Goal: Task Accomplishment & Management: Use online tool/utility

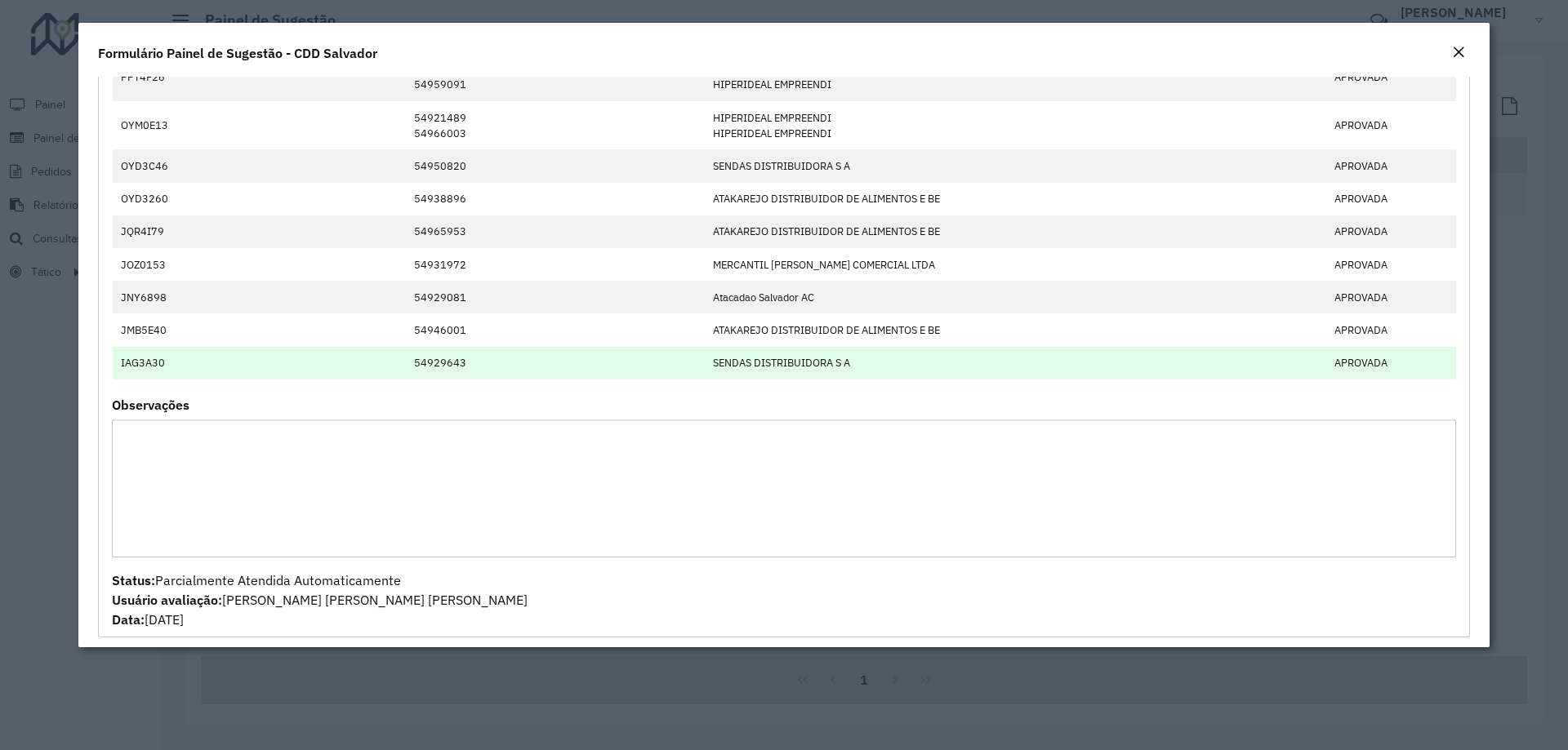
scroll to position [3766, 0]
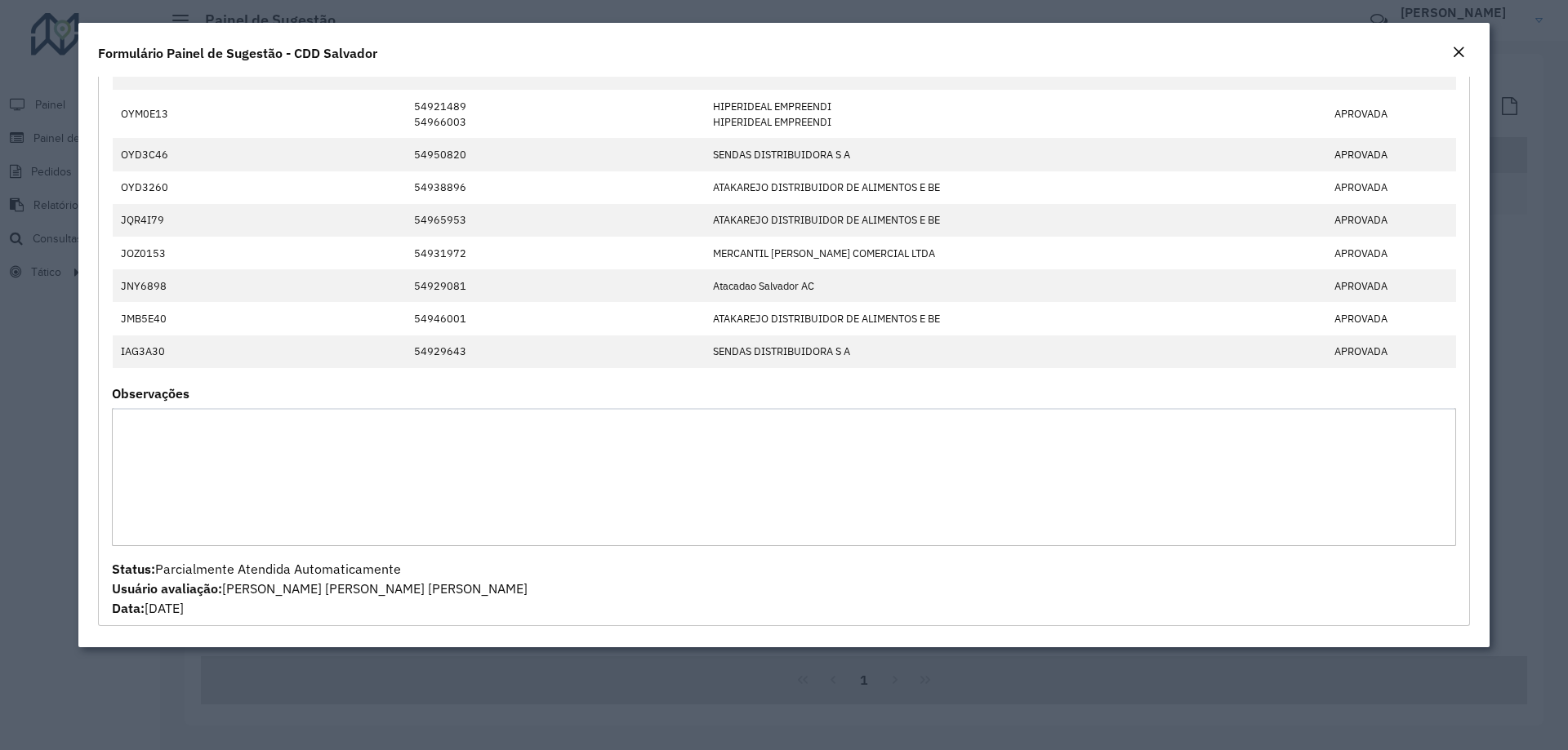
click at [1457, 52] on em "Close" at bounding box center [1457, 52] width 13 height 13
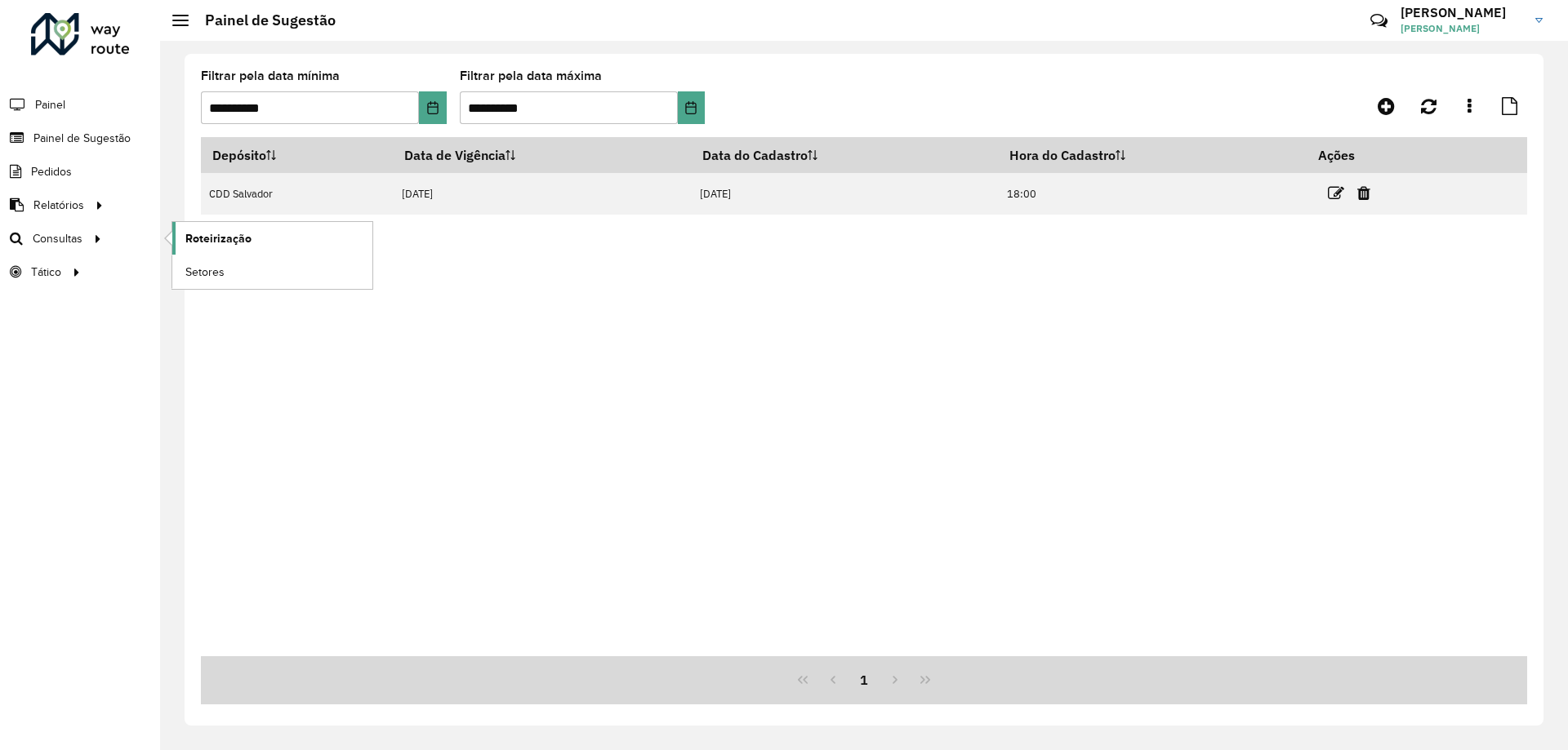
click at [245, 230] on span "Roteirização" at bounding box center [218, 238] width 66 height 17
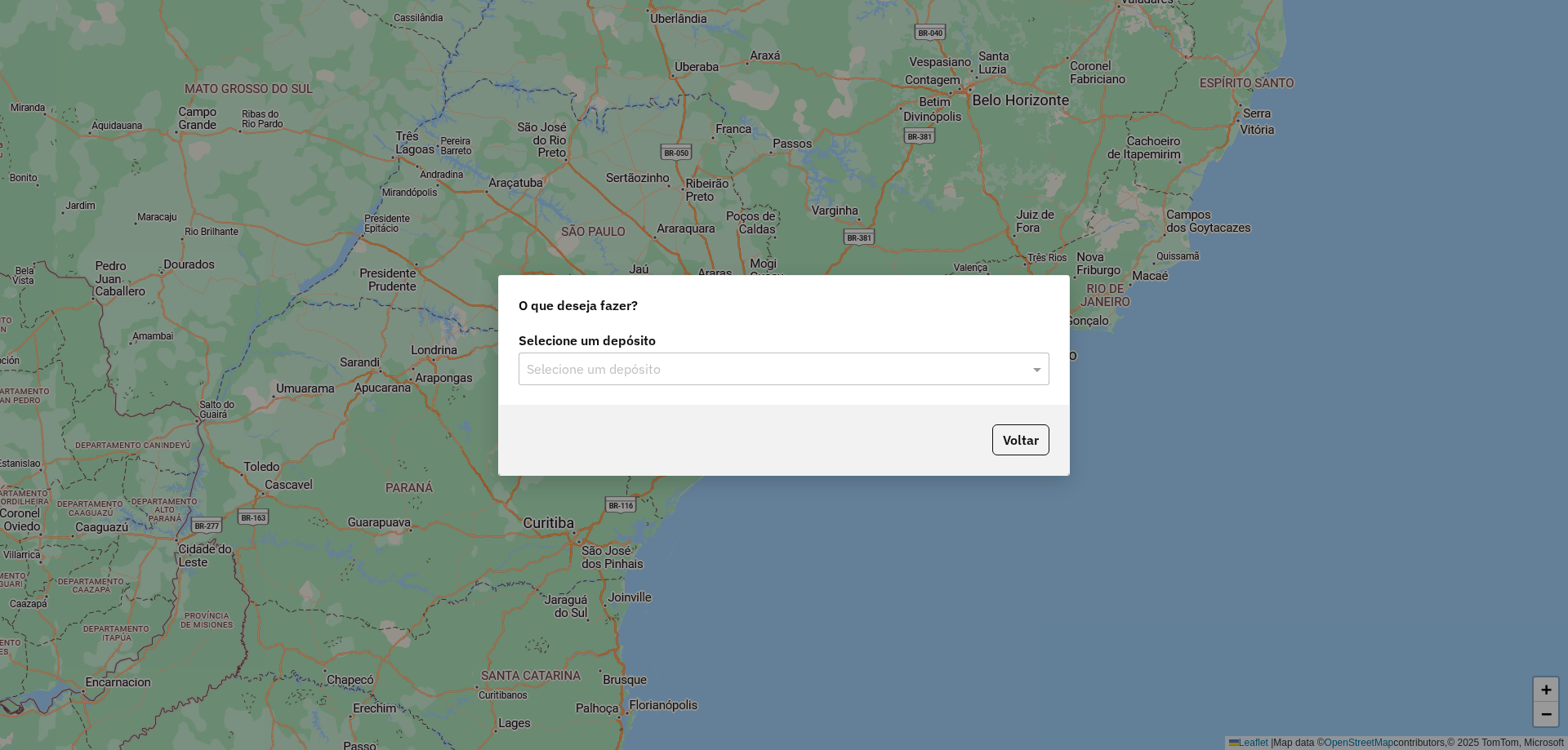
click at [740, 364] on input "text" at bounding box center [768, 370] width 482 height 20
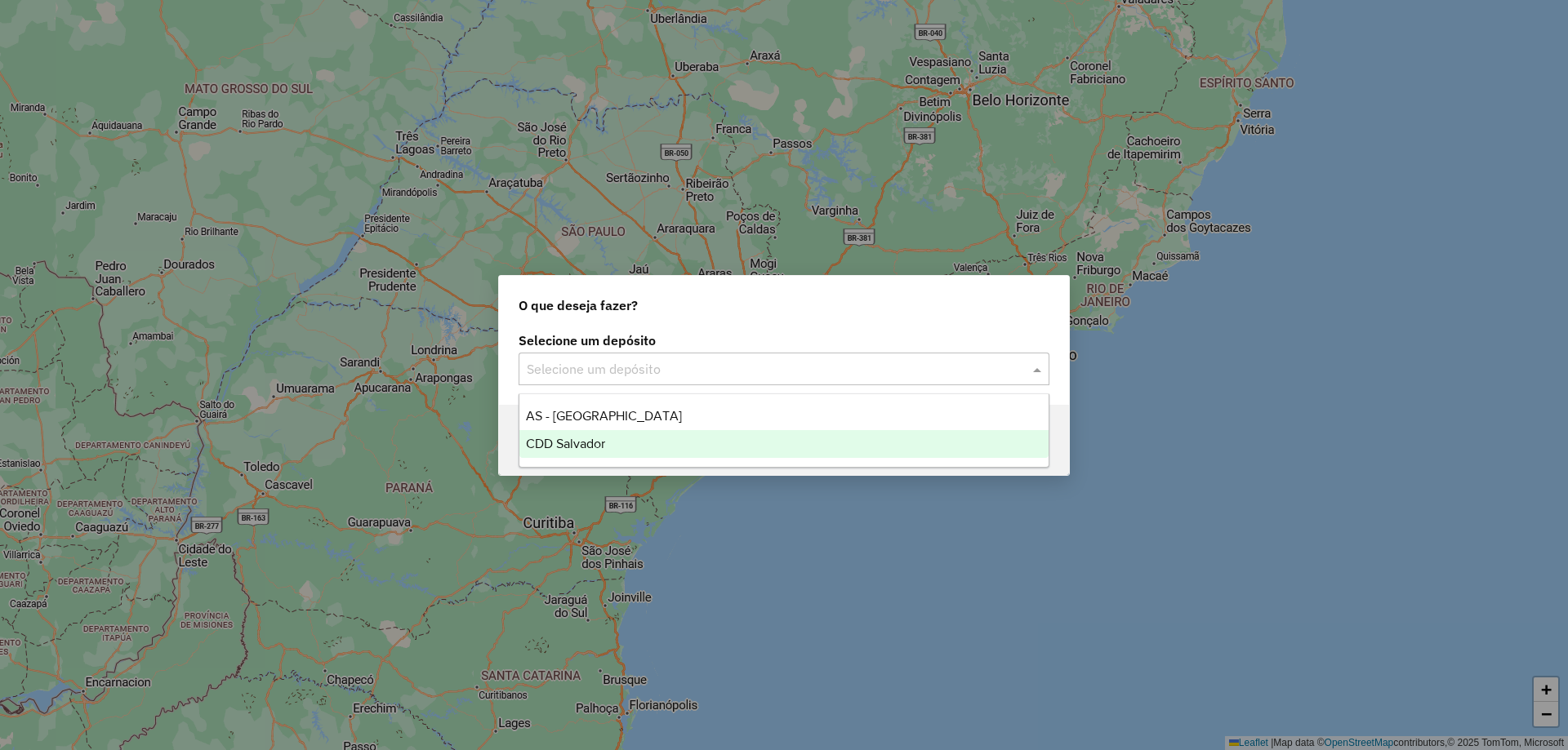
click at [668, 443] on div "CDD Salvador" at bounding box center [783, 444] width 529 height 28
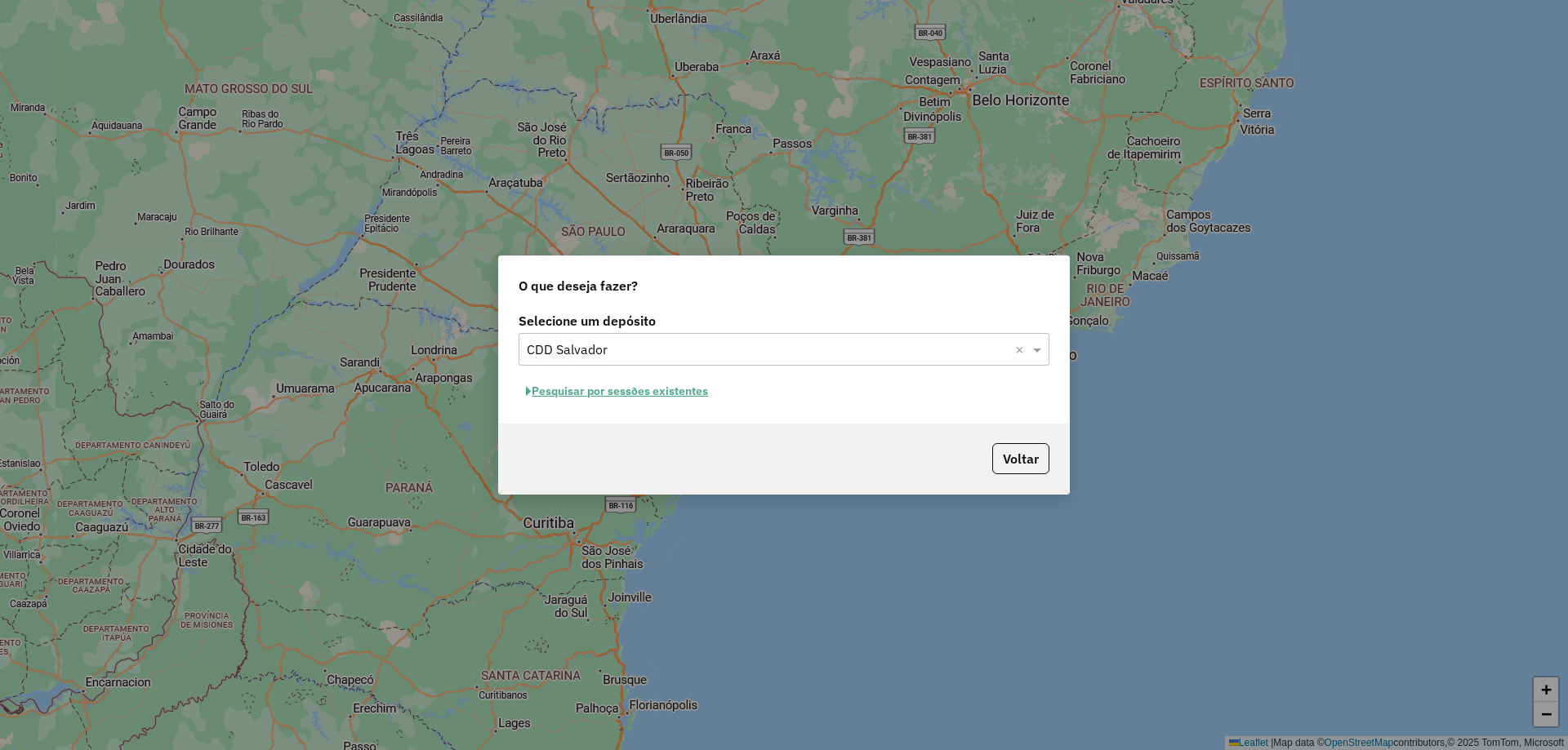
click at [671, 393] on button "Pesquisar por sessões existentes" at bounding box center [617, 390] width 197 height 25
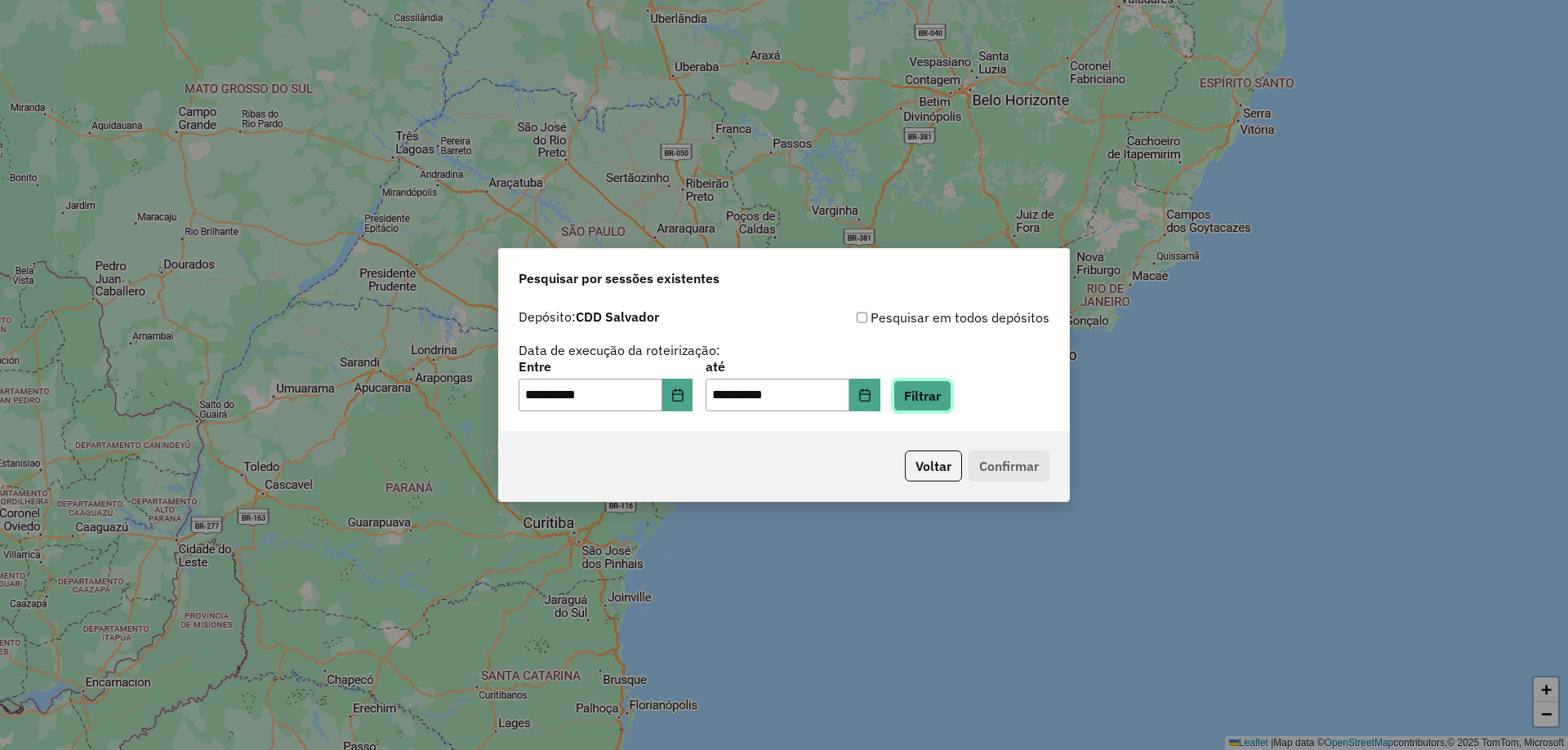
click at [946, 392] on button "Filtrar" at bounding box center [922, 395] width 58 height 31
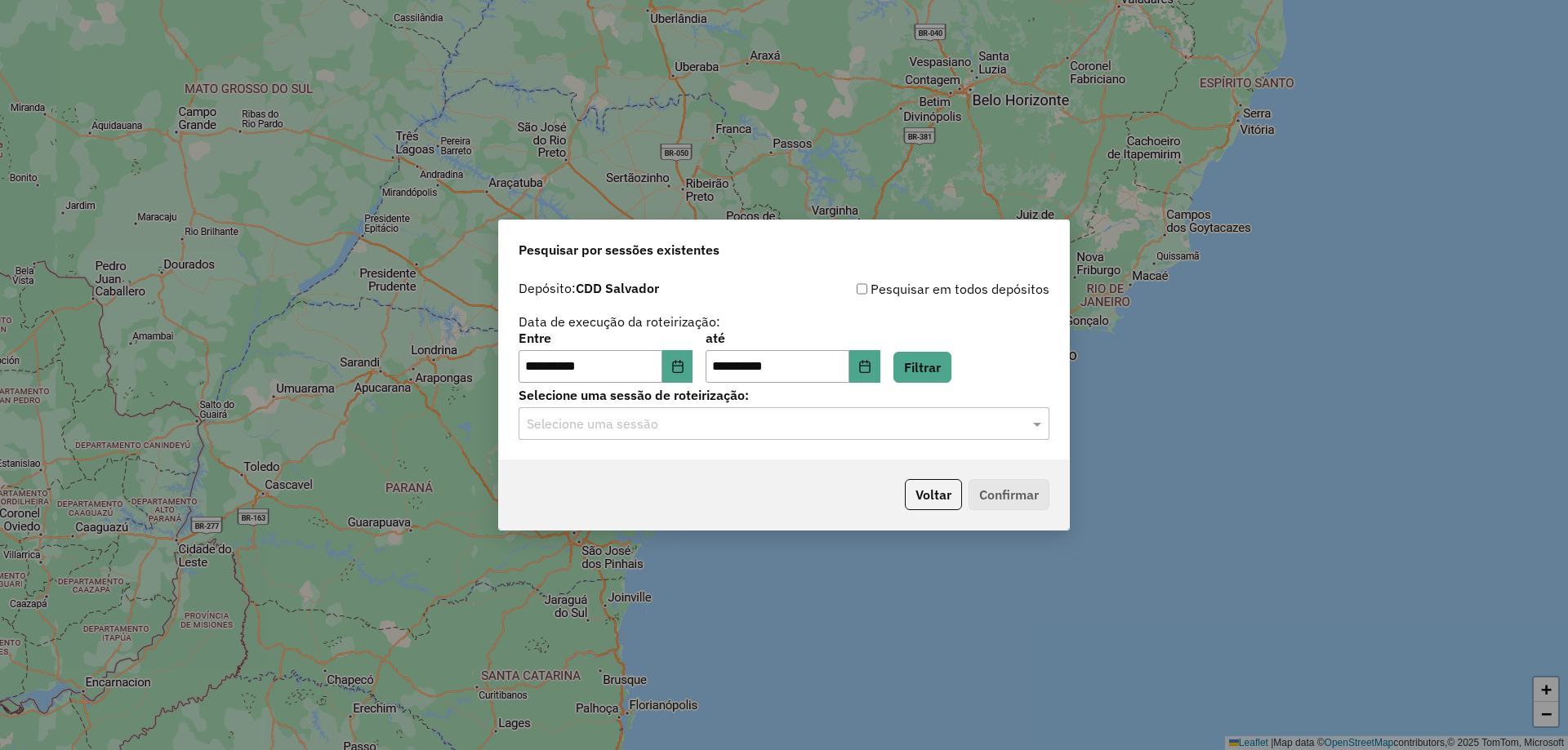
click at [732, 428] on input "text" at bounding box center [768, 424] width 482 height 20
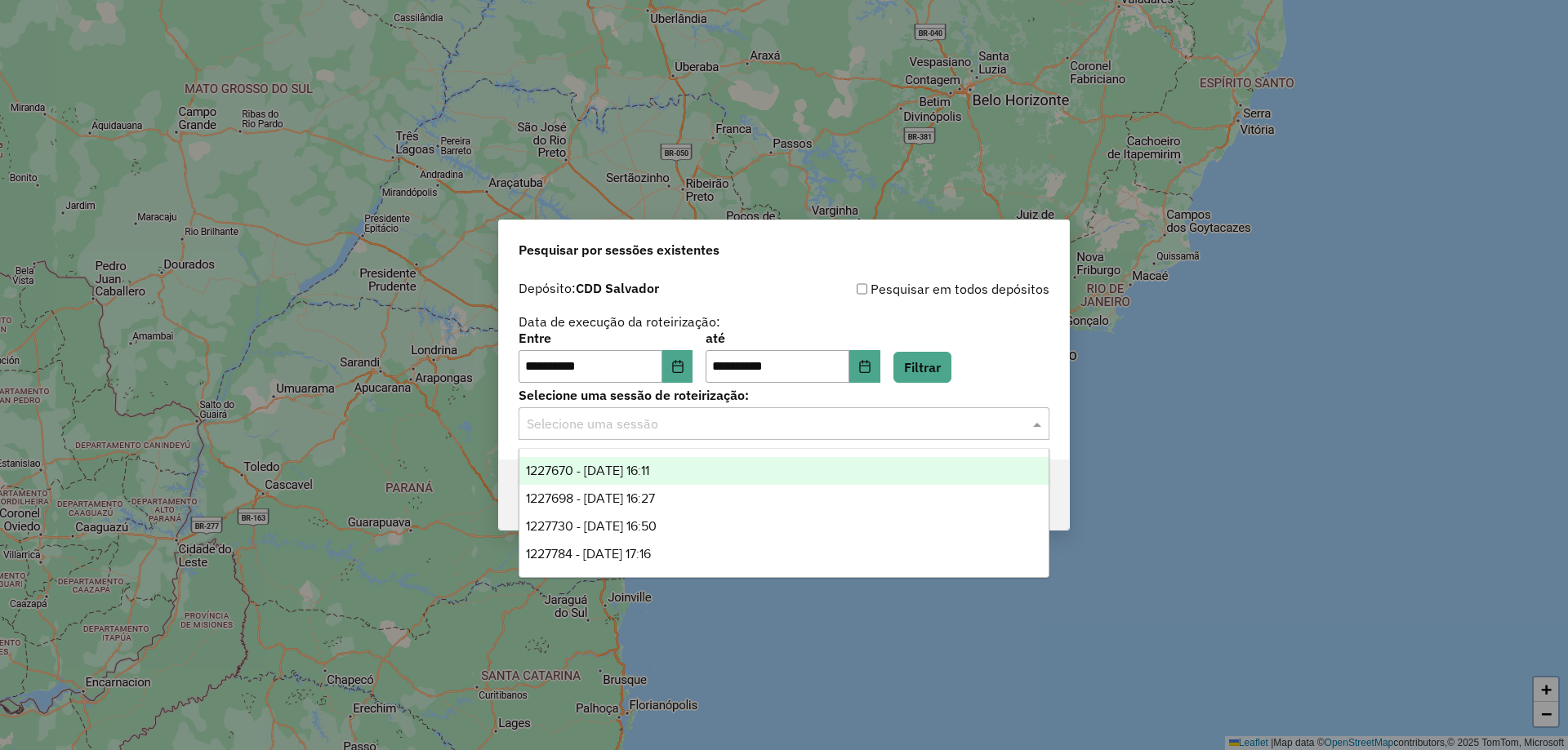
click at [681, 475] on div "1227670 - 11/08/2025 16:11" at bounding box center [783, 471] width 529 height 28
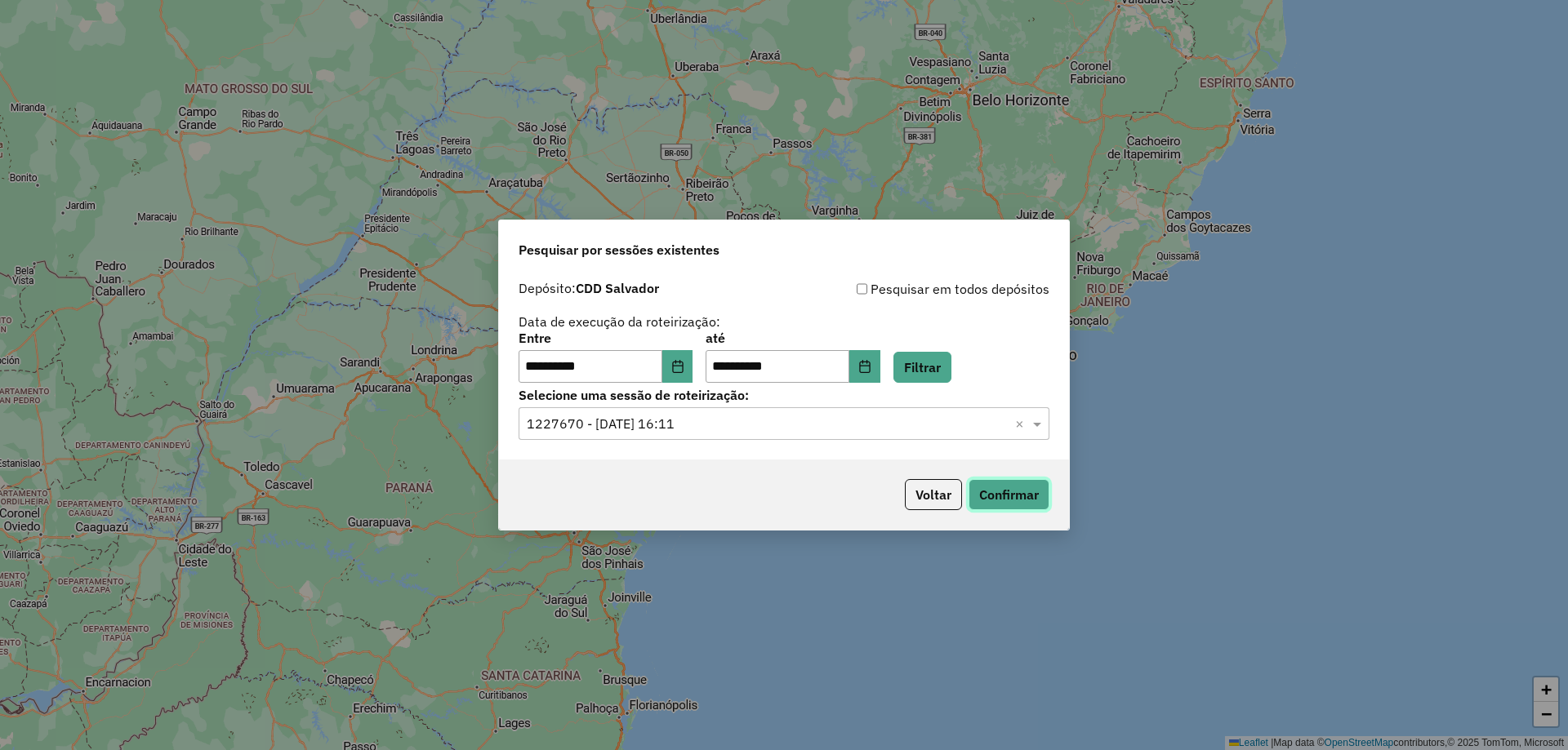
click at [1019, 503] on button "Confirmar" at bounding box center [1008, 494] width 81 height 31
click at [723, 412] on div "Selecione uma sessão × 1227670 - 11/08/2025 16:11 ×" at bounding box center [783, 423] width 531 height 33
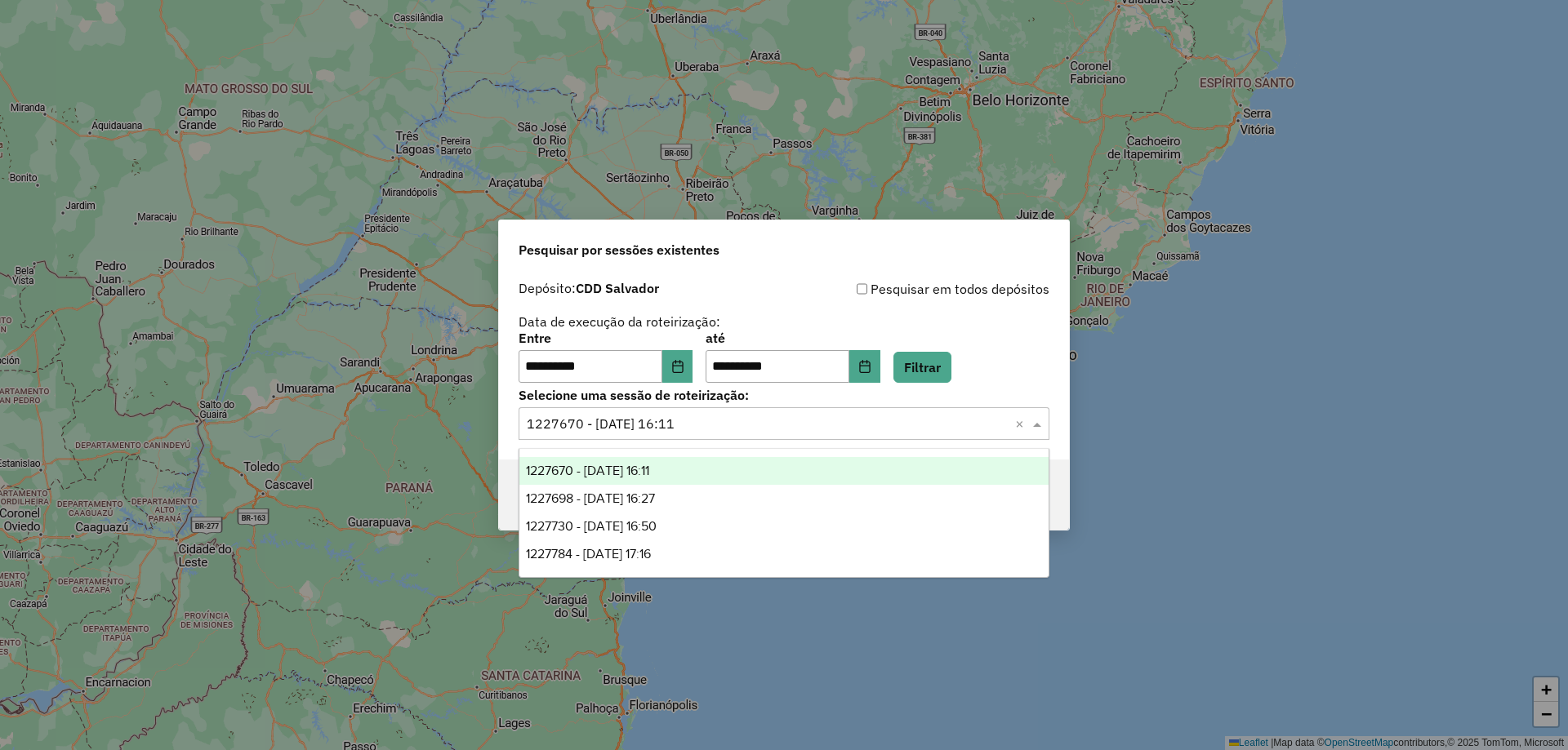
click at [799, 256] on div "Pesquisar por sessões existentes" at bounding box center [784, 246] width 570 height 52
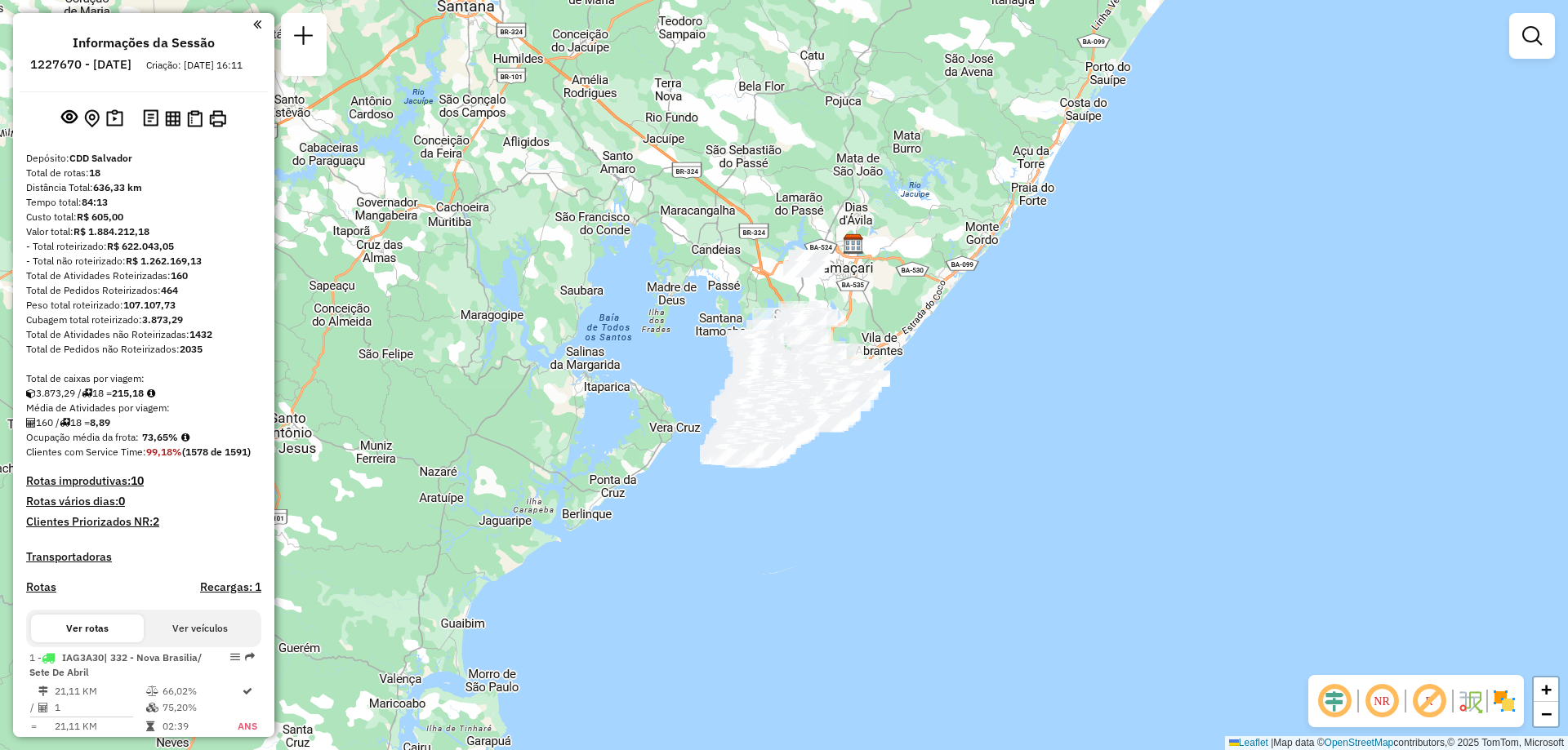
click at [1394, 719] on em at bounding box center [1381, 700] width 39 height 39
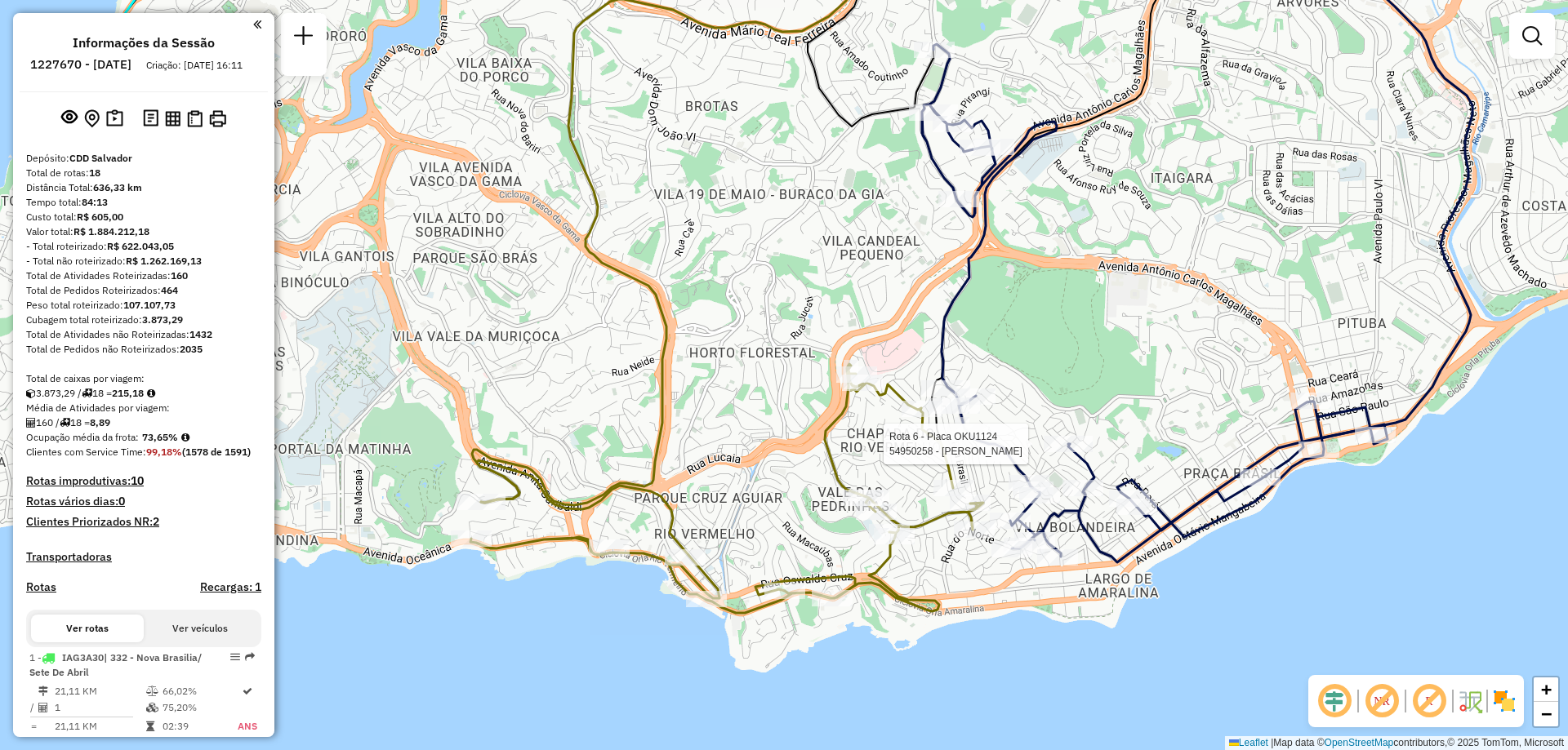
select select "**********"
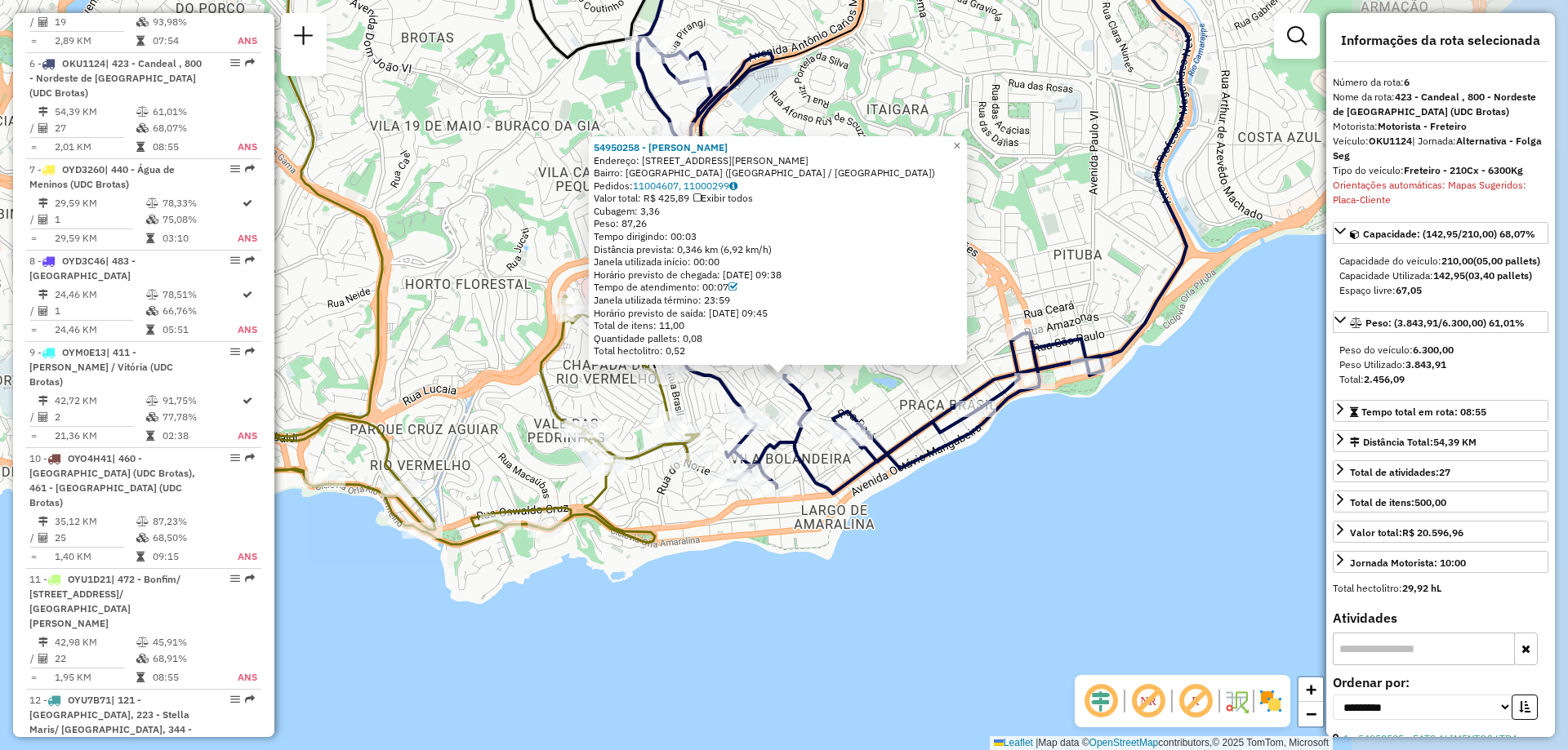
scroll to position [1107, 0]
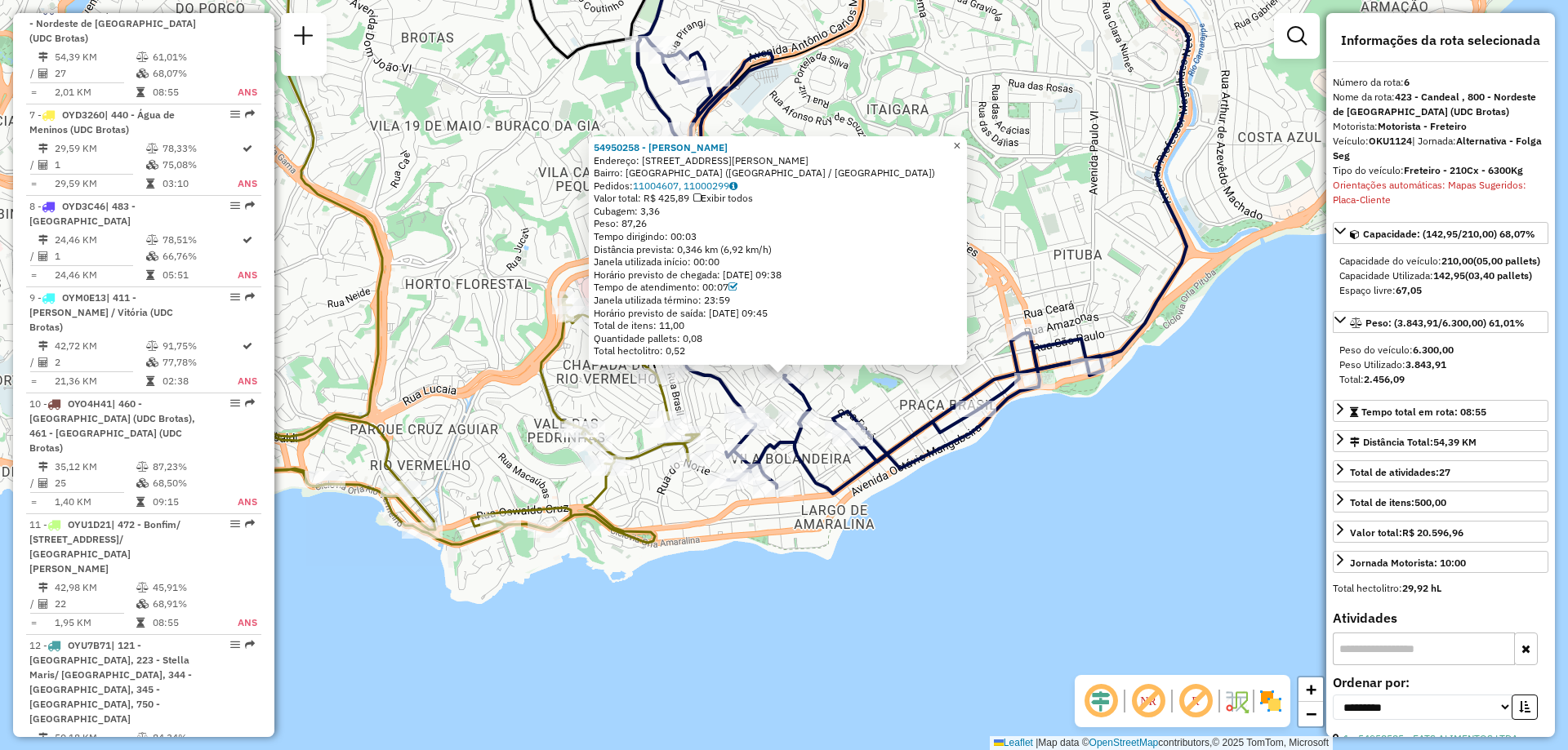
click at [960, 139] on span "×" at bounding box center [955, 145] width 7 height 14
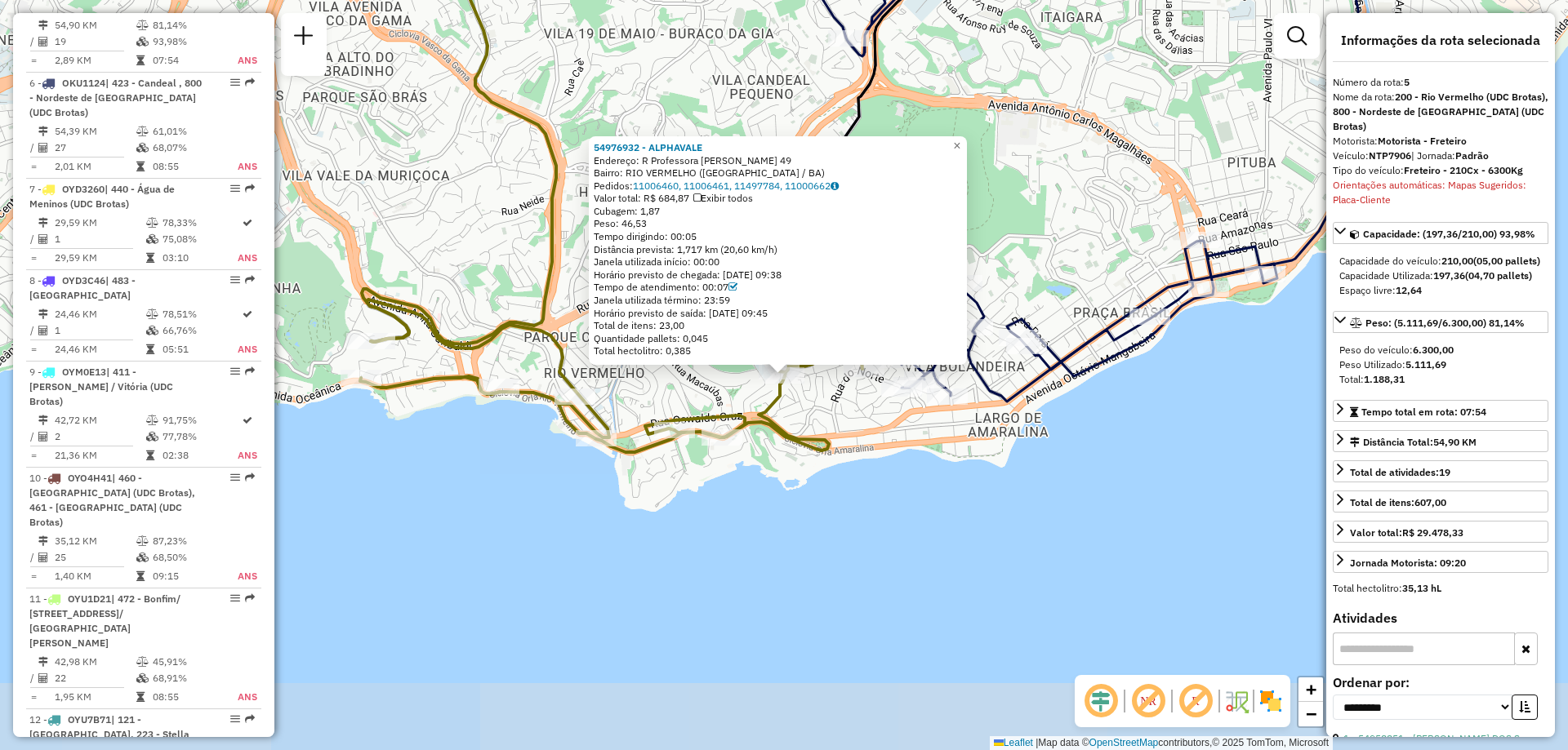
scroll to position [1000, 0]
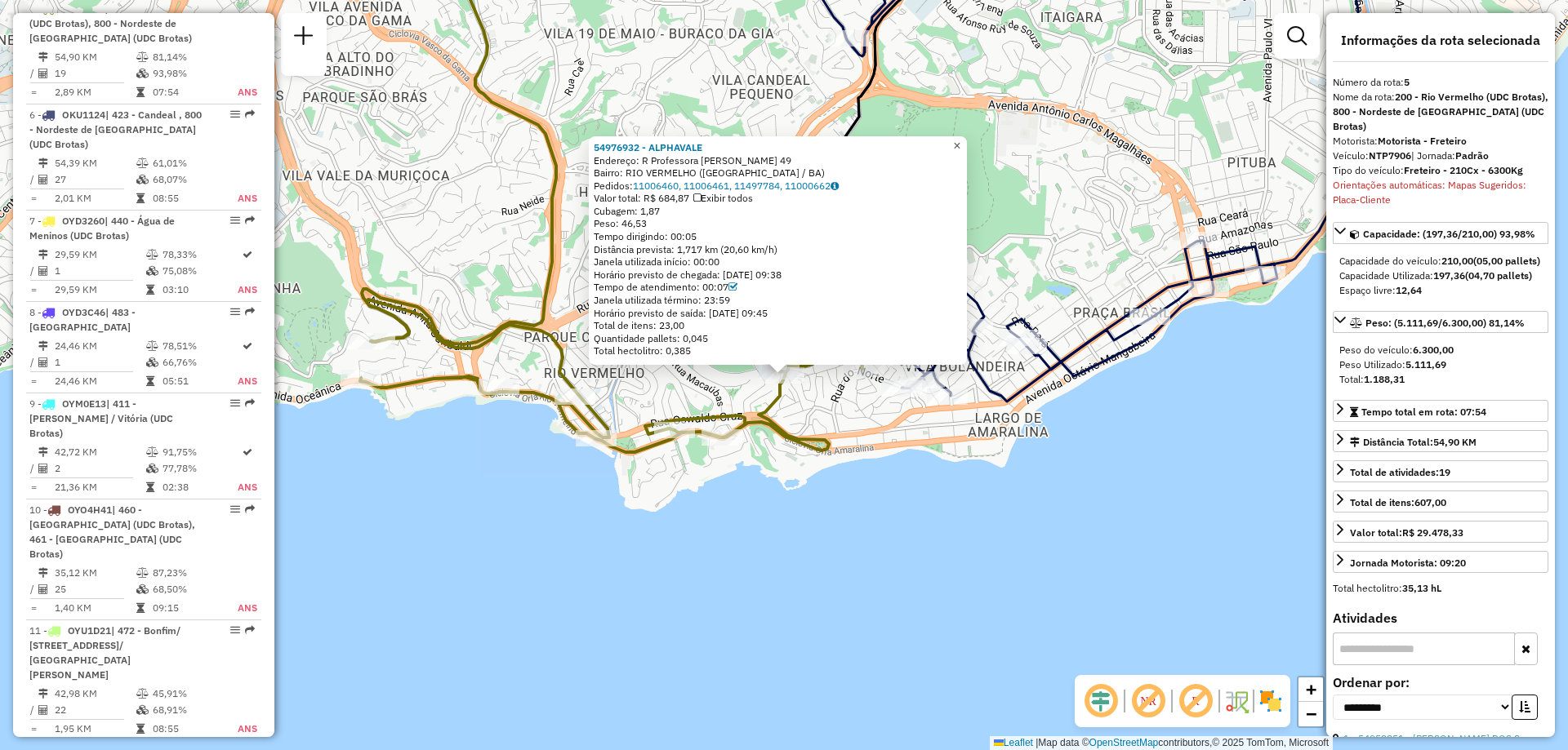
click at [960, 144] on span "×" at bounding box center [955, 145] width 7 height 14
